Goal: Transaction & Acquisition: Book appointment/travel/reservation

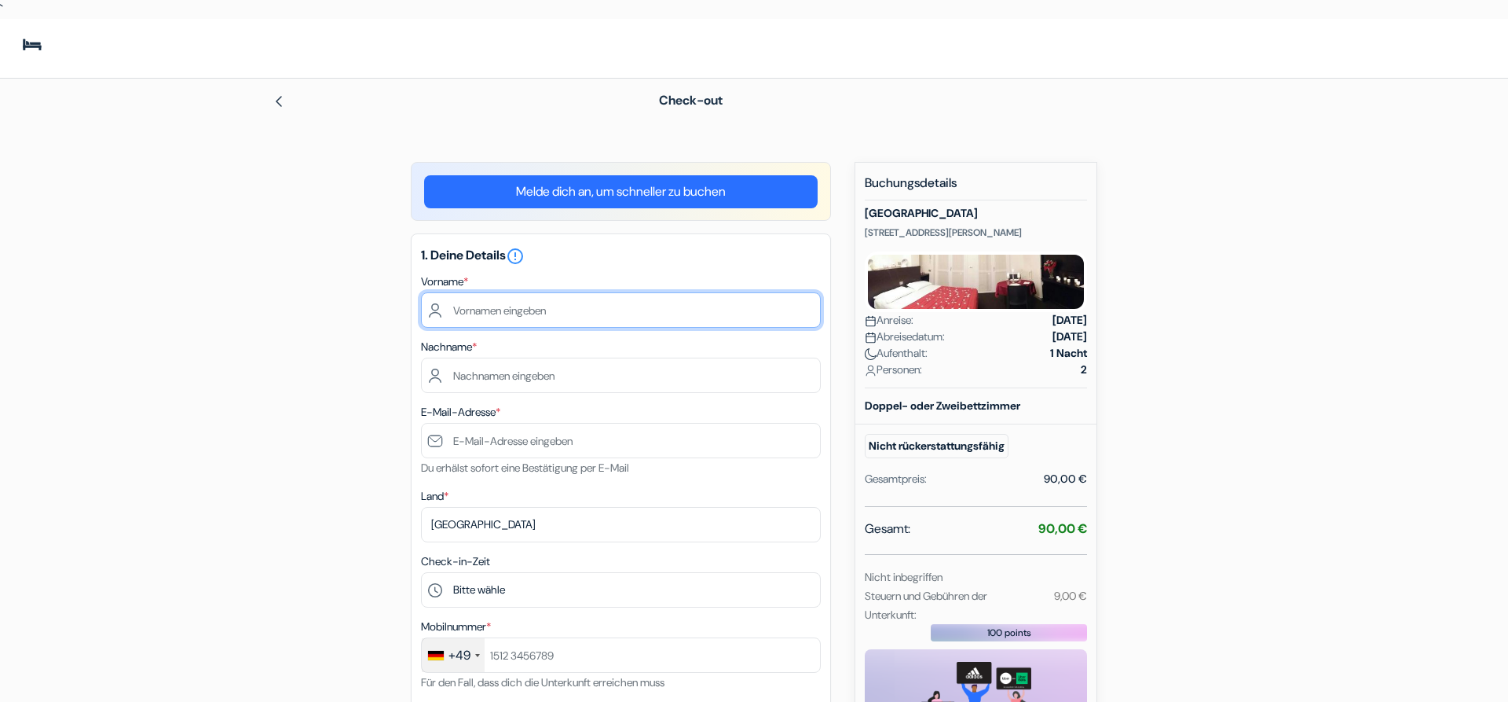
click at [621, 316] on input "text" at bounding box center [621, 309] width 400 height 35
type input "[PERSON_NAME]"
type input "Ritthaler"
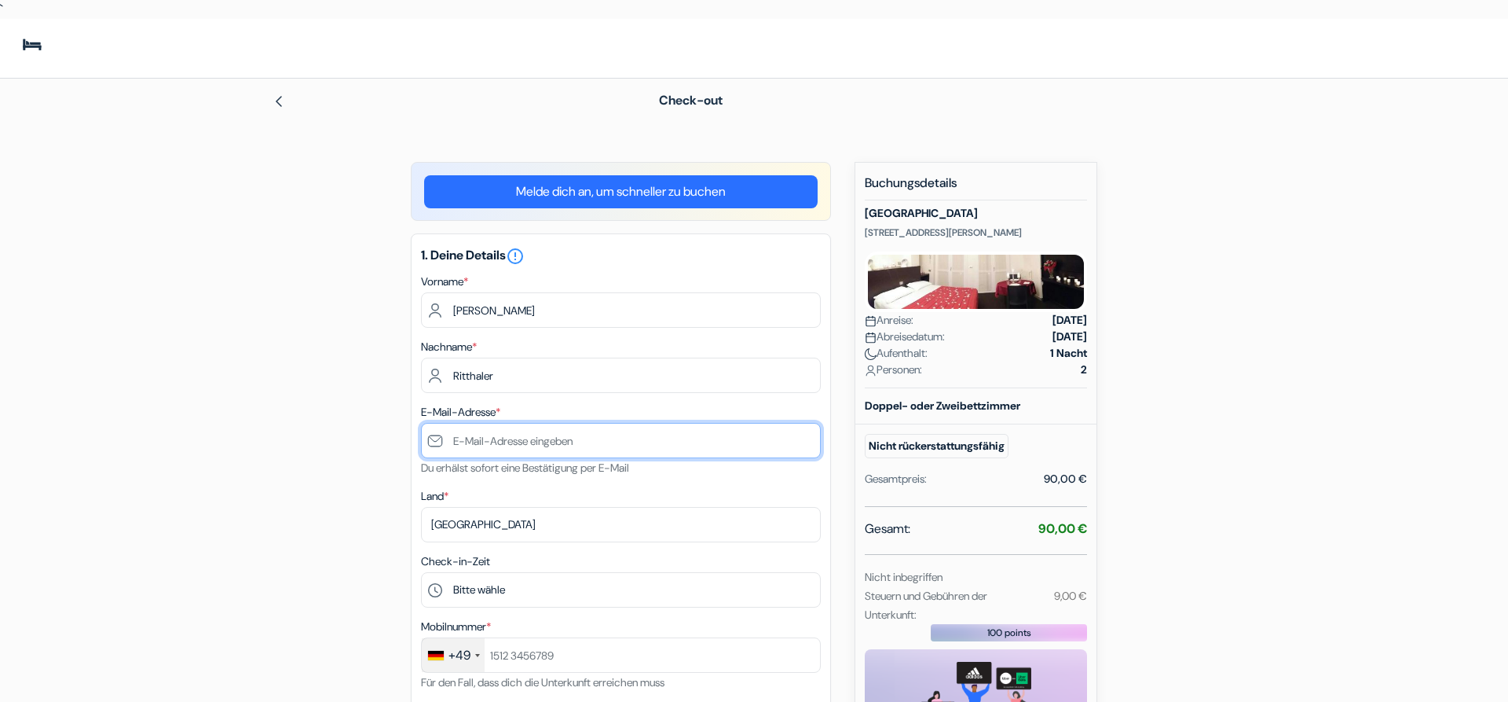
type input "[EMAIL_ADDRESS][DOMAIN_NAME]"
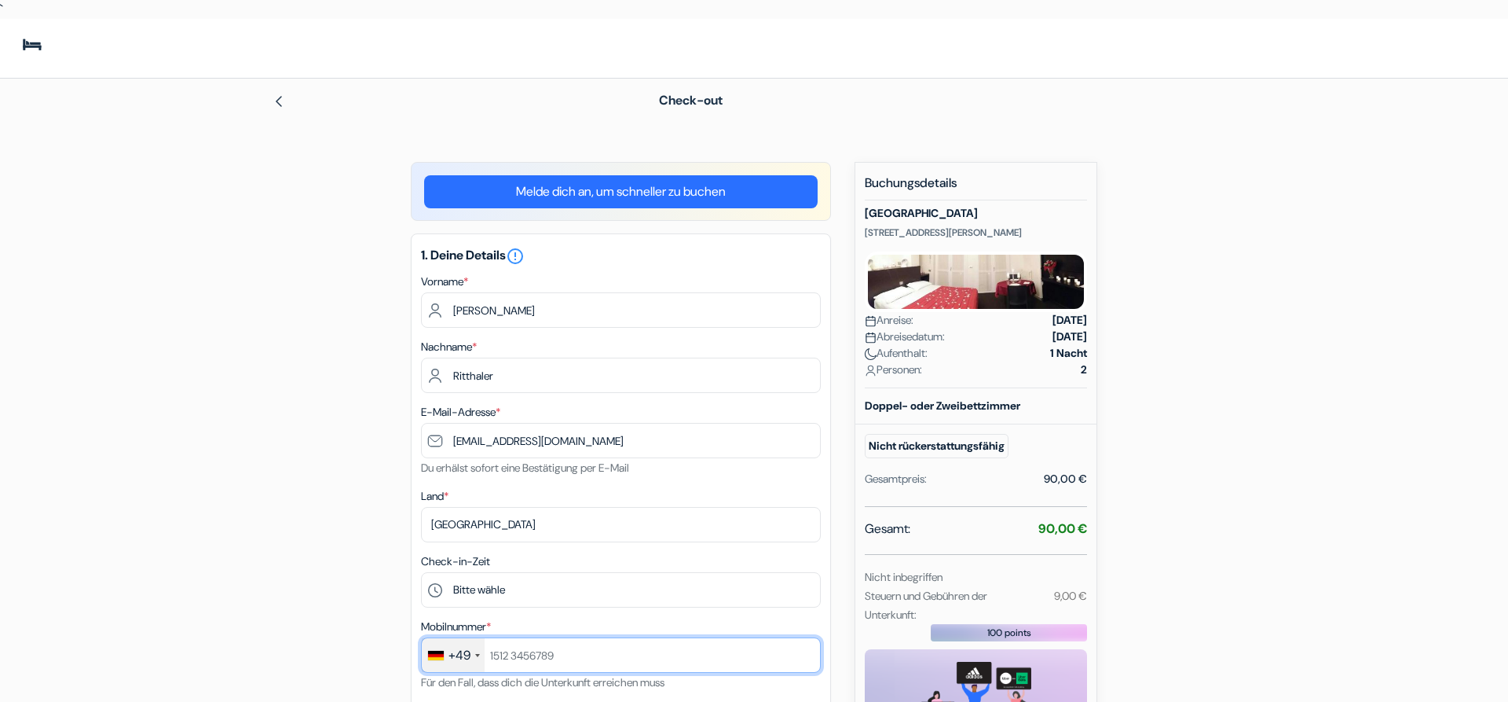
type input "08168963171"
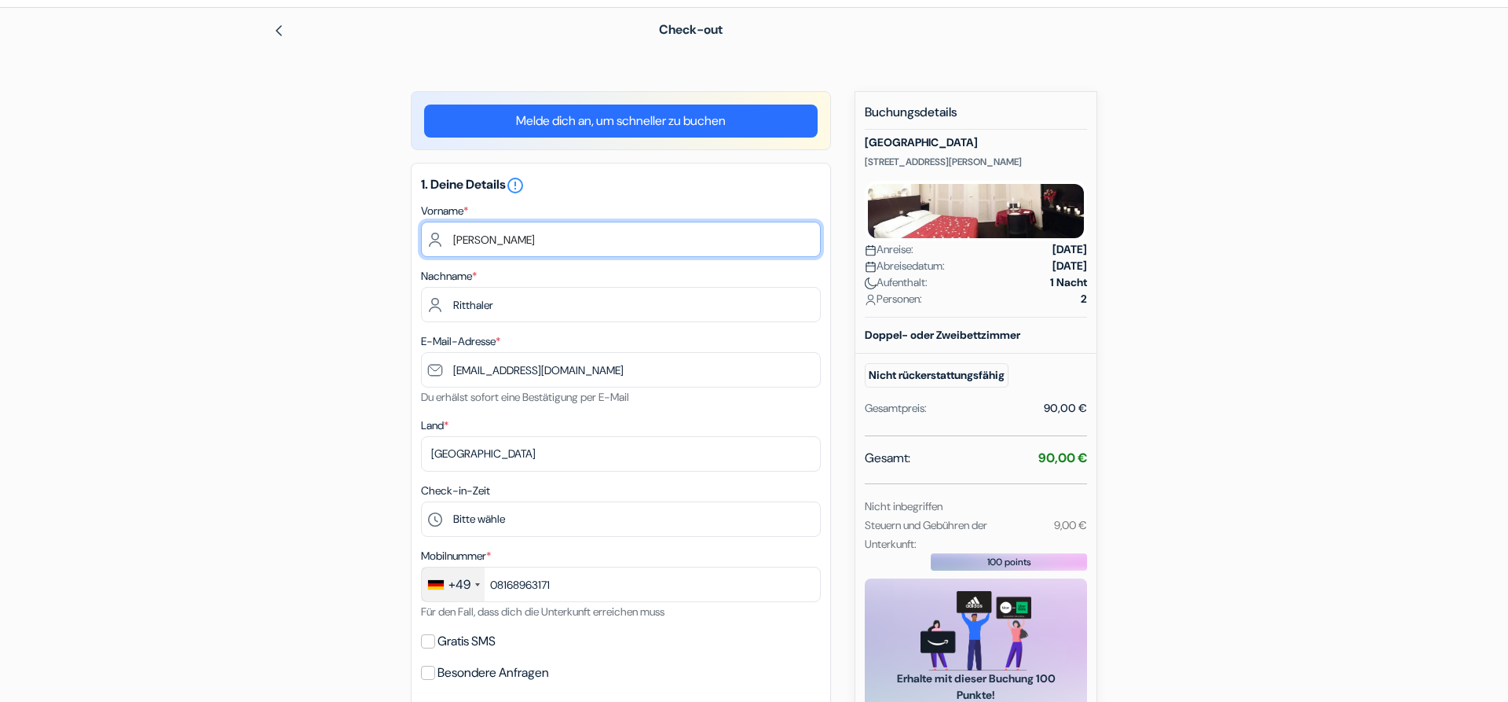
scroll to position [160, 0]
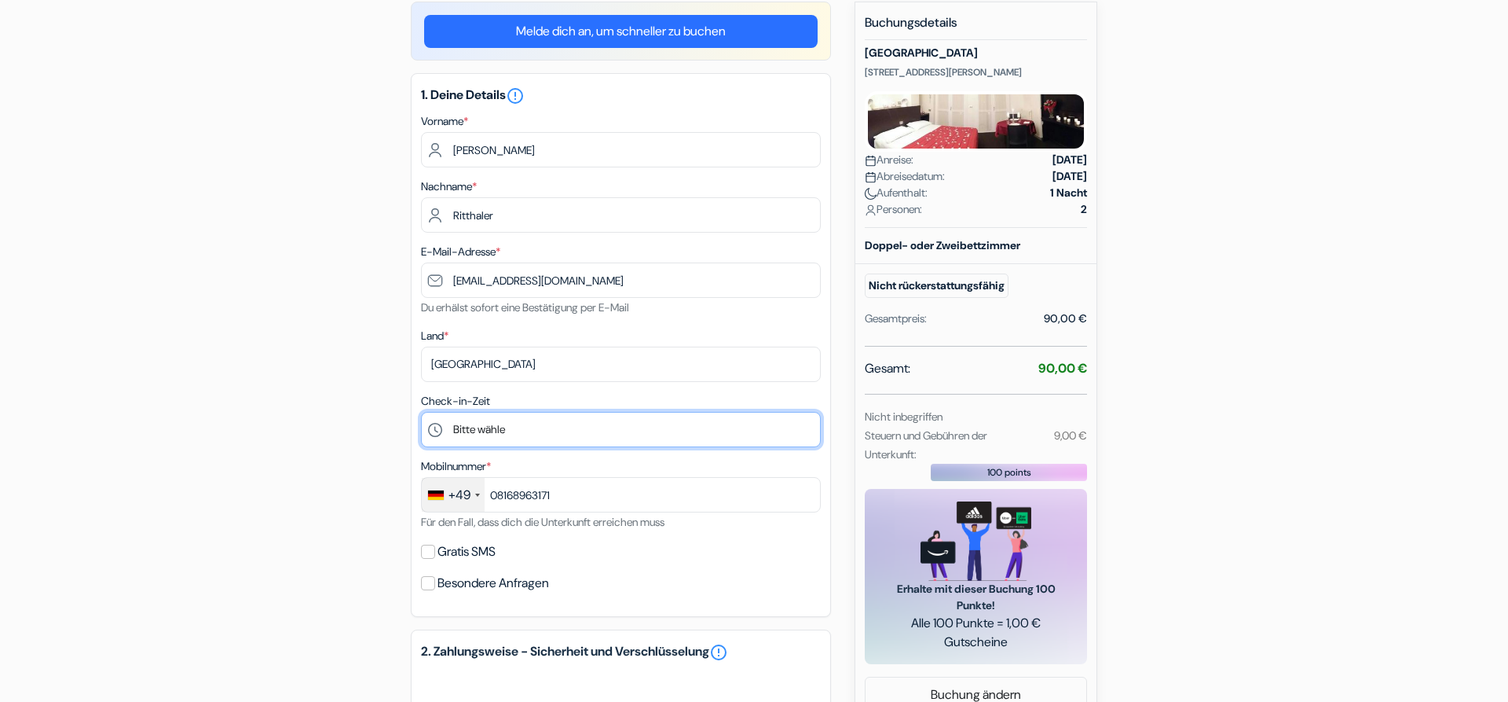
click at [421, 412] on select "Bitte wähle 15:00 16:00 17:00 18:00 19:00 20:00 21:00 22:00 23:00" at bounding box center [621, 429] width 400 height 35
select select "16"
click option "16:00" at bounding box center [0, 0] width 0 height 0
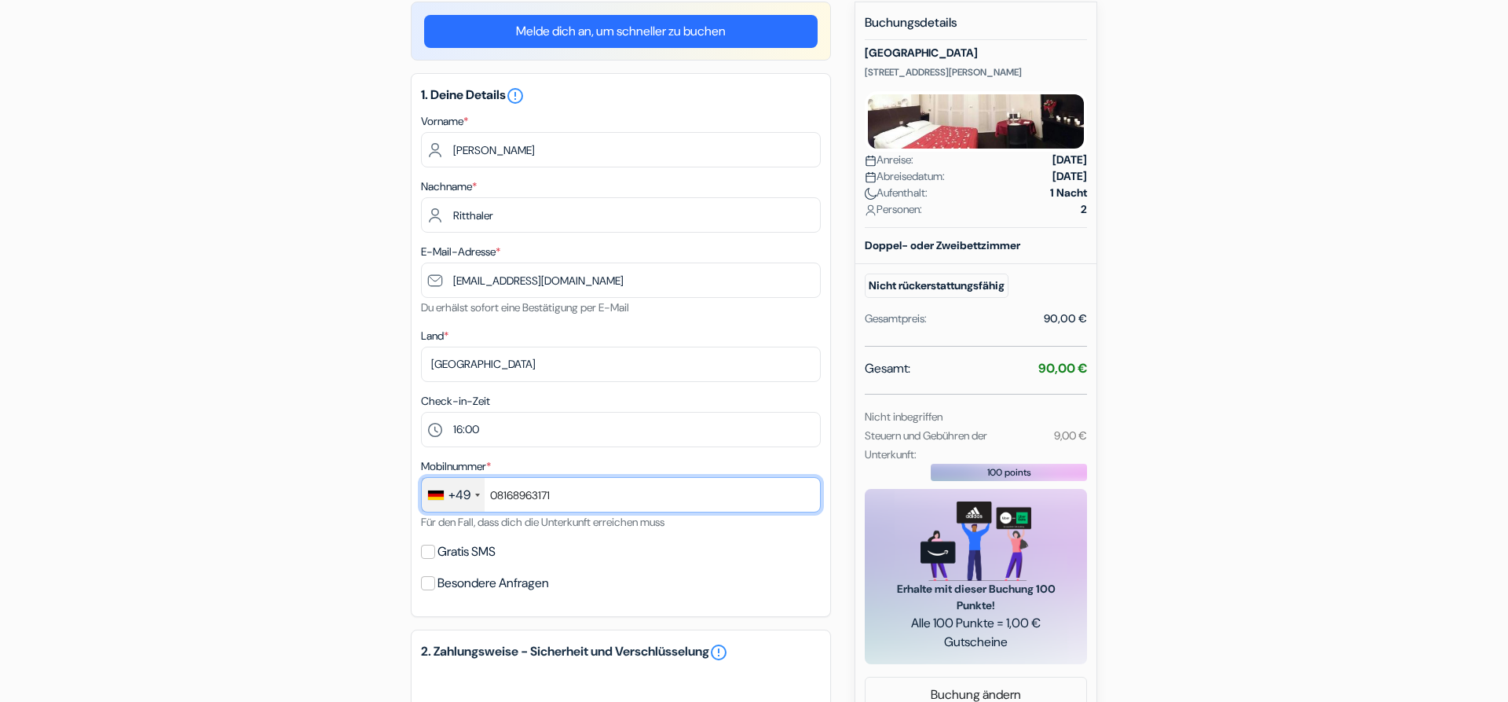
click at [576, 500] on input "08168963171" at bounding box center [621, 494] width 400 height 35
type input "0"
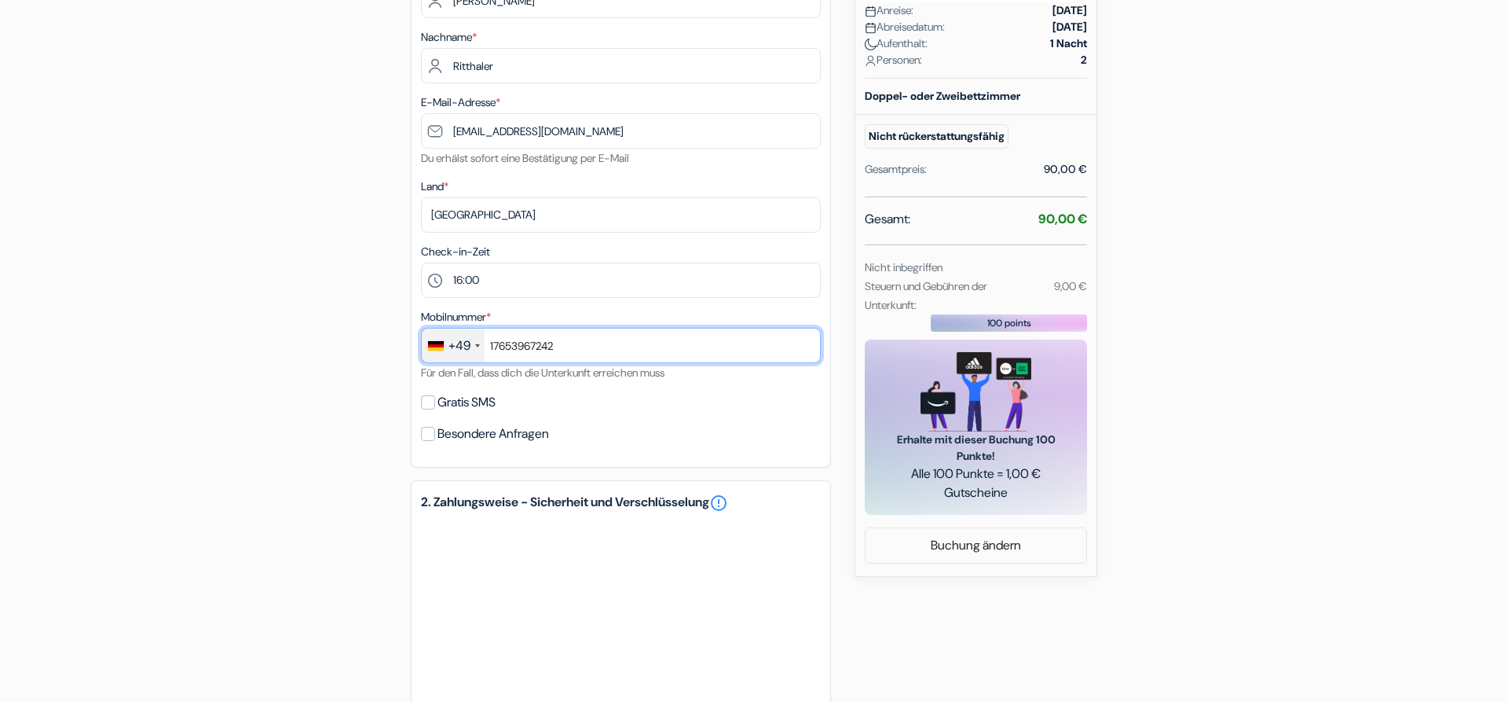
scroll to position [321, 0]
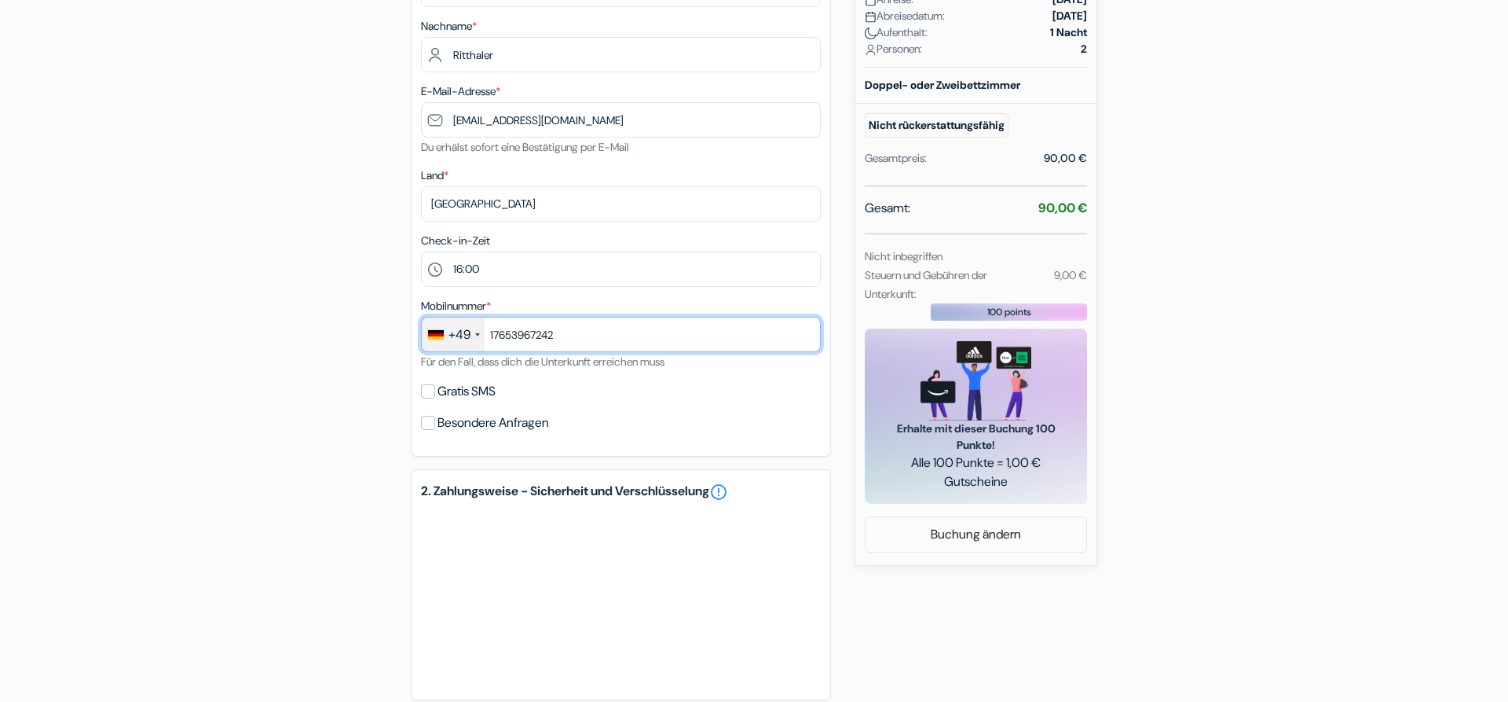
type input "17653967242"
click at [423, 393] on input "Gratis SMS" at bounding box center [428, 391] width 14 height 14
checkbox input "true"
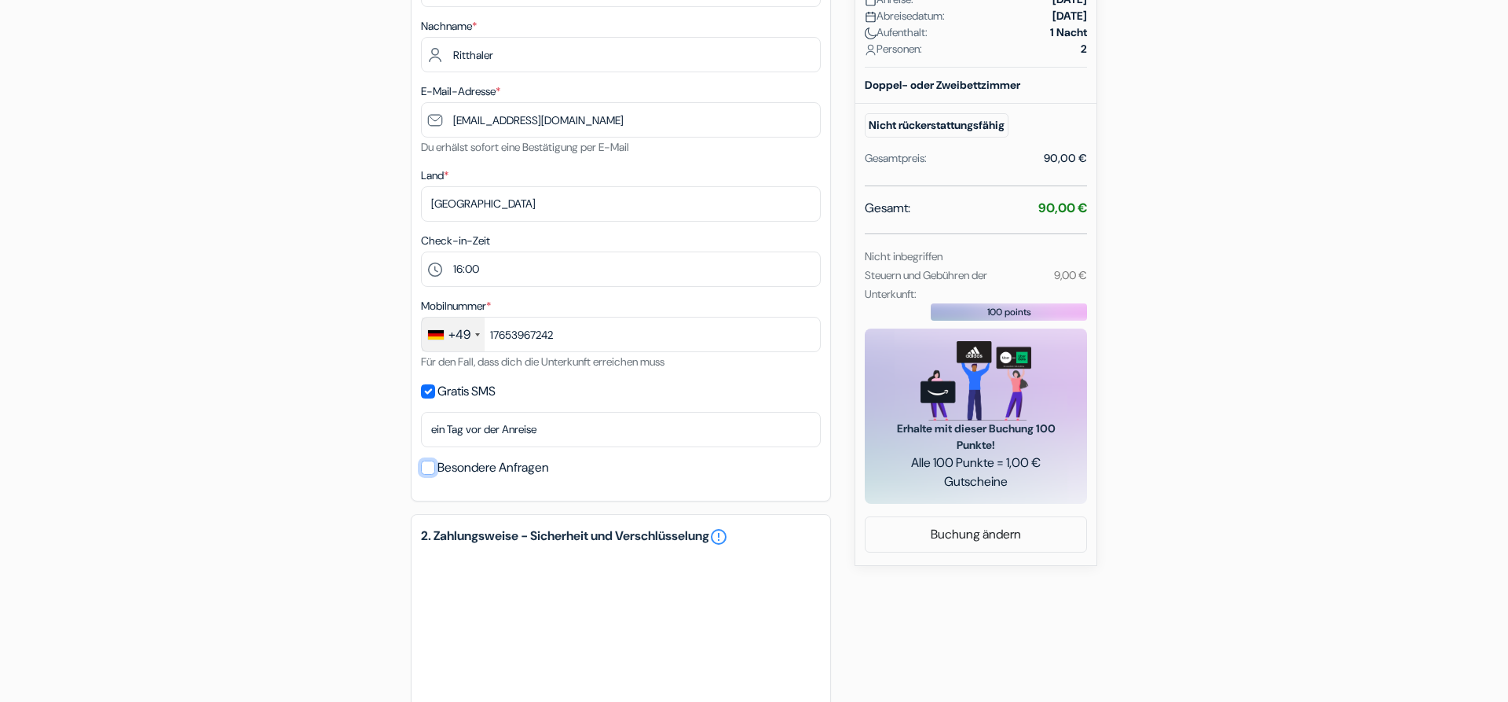
click at [428, 466] on input "Besondere Anfragen" at bounding box center [428, 467] width 14 height 14
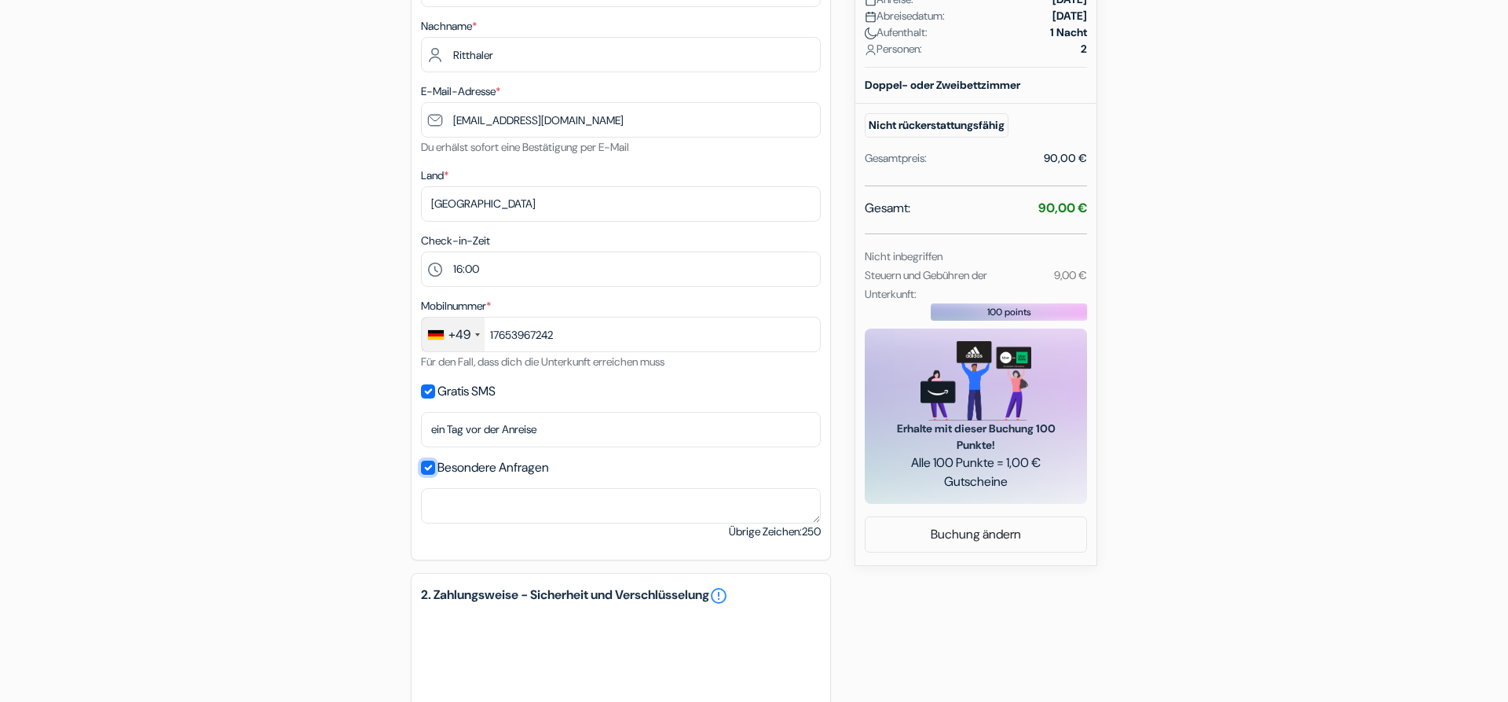
click at [427, 471] on input "Besondere Anfragen" at bounding box center [428, 467] width 14 height 14
checkbox input "false"
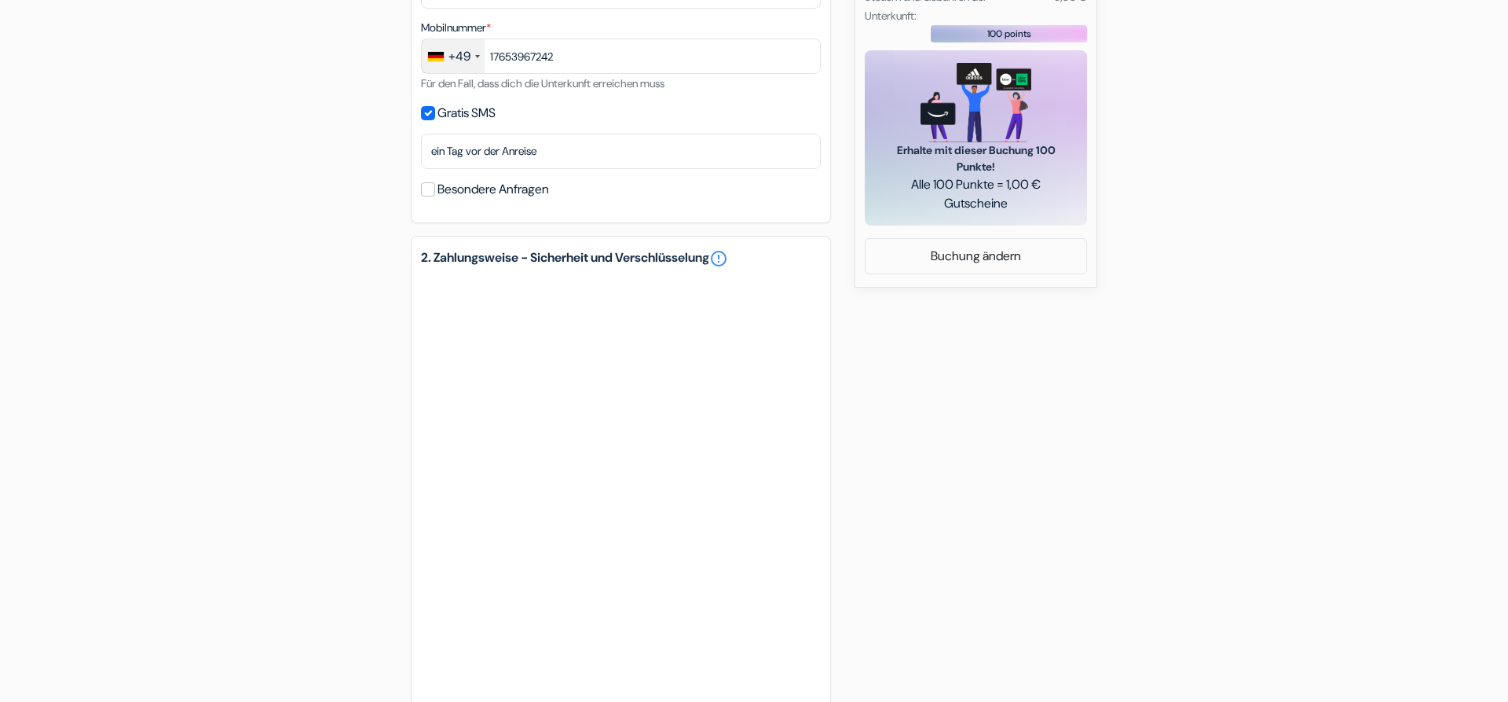
scroll to position [839, 0]
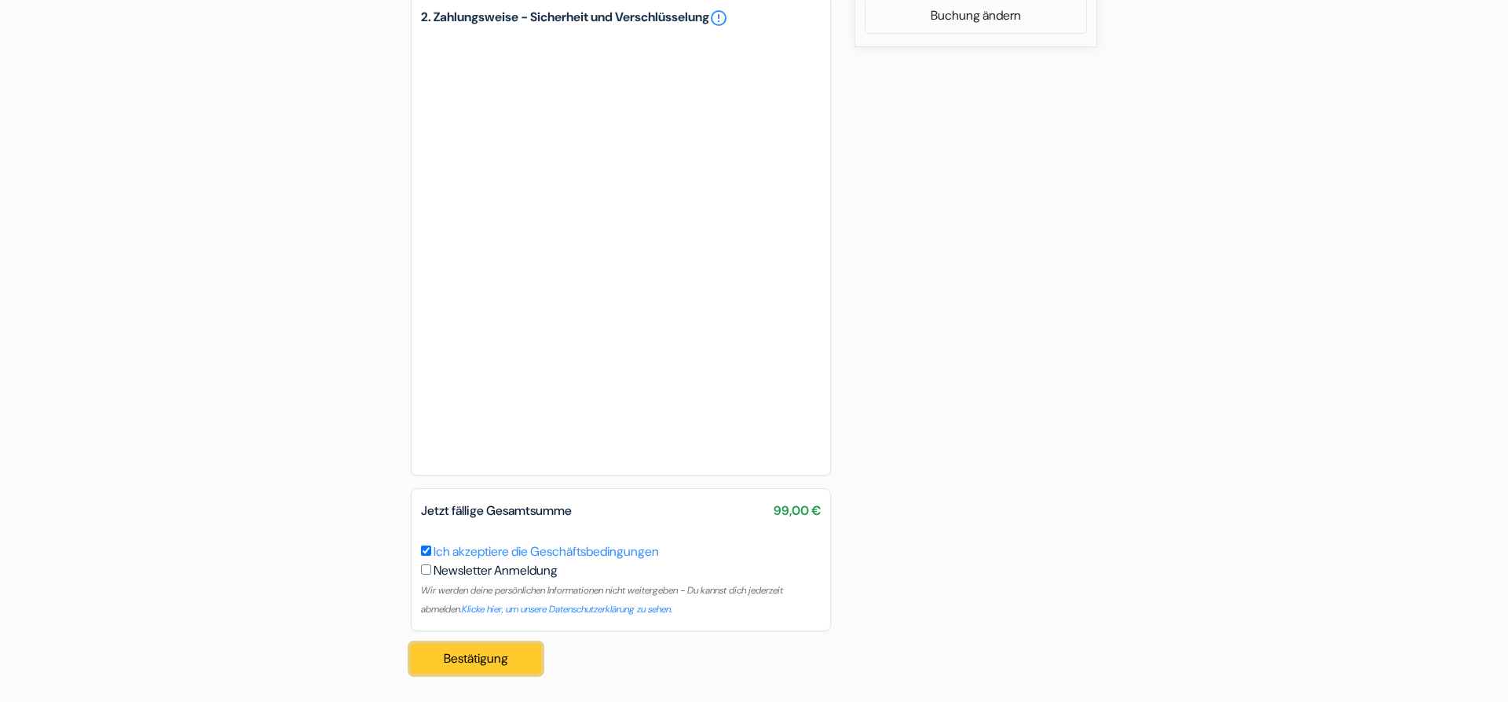
click at [474, 655] on button "Bestätigung Loading..." at bounding box center [476, 658] width 130 height 30
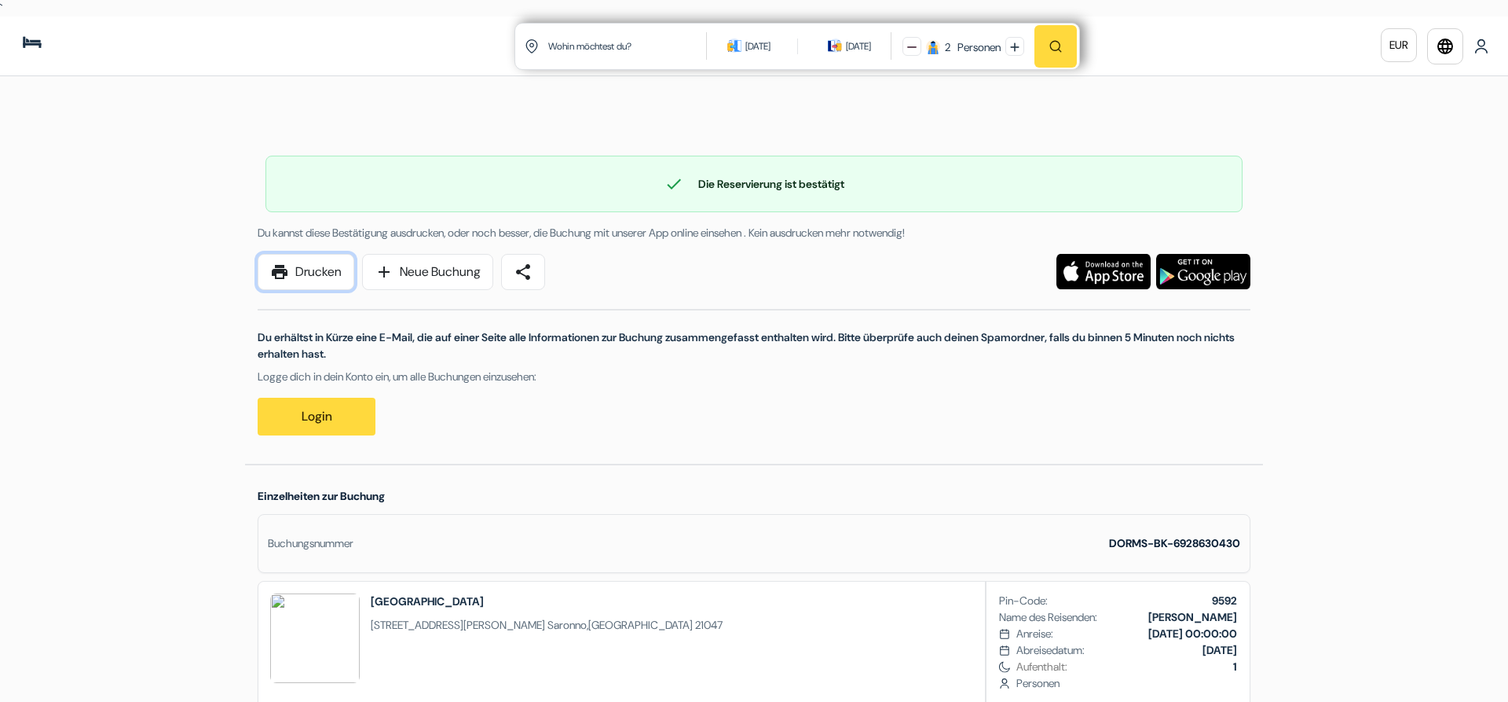
click at [335, 276] on link "print Drucken" at bounding box center [306, 272] width 97 height 36
